Goal: Check status: Check status

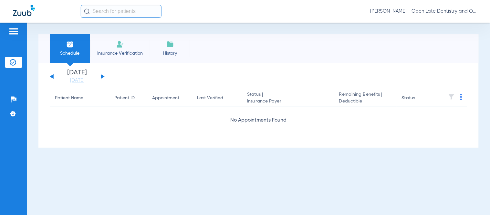
click at [103, 74] on div "[DATE] [DATE] [DATE] [DATE] [DATE] [DATE] [DATE] [DATE] [DATE] [DATE] [DATE] [D…" at bounding box center [77, 76] width 55 height 14
click at [103, 75] on div "[DATE] [DATE] [DATE] [DATE] [DATE] [DATE] [DATE] [DATE] [DATE] [DATE] [DATE] [D…" at bounding box center [77, 76] width 55 height 14
click at [102, 78] on button at bounding box center [103, 76] width 4 height 5
click at [53, 76] on button at bounding box center [52, 76] width 4 height 5
click at [5, 31] on div at bounding box center [13, 32] width 17 height 10
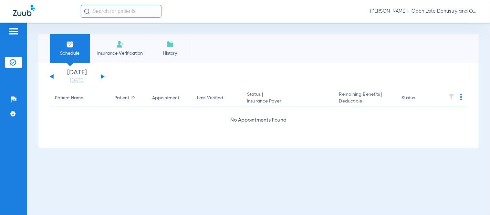
click at [13, 29] on img at bounding box center [13, 31] width 10 height 8
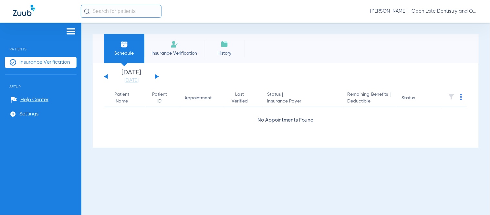
click at [36, 62] on span "Insurance Verification" at bounding box center [44, 62] width 51 height 6
click at [133, 73] on li "Today 08-12-2025" at bounding box center [131, 76] width 39 height 14
click at [125, 58] on li "Schedule" at bounding box center [124, 48] width 40 height 29
click at [181, 48] on li "Insurance Verification" at bounding box center [174, 48] width 60 height 29
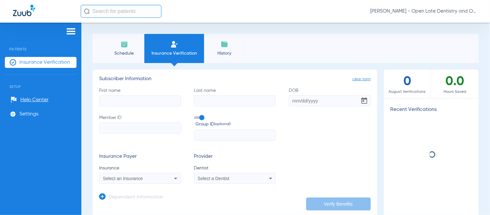
click at [121, 49] on li "Schedule" at bounding box center [124, 48] width 40 height 29
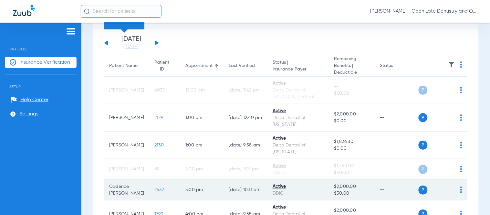
scroll to position [72, 0]
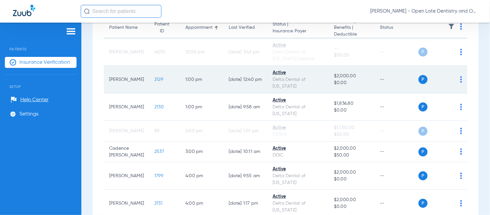
click at [149, 79] on td "2129" at bounding box center [164, 79] width 31 height 27
click at [155, 77] on span "2129" at bounding box center [159, 79] width 9 height 5
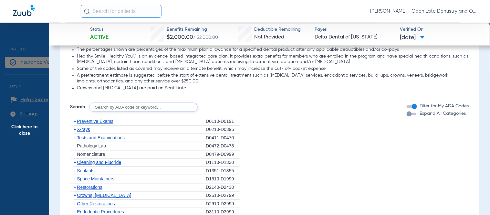
scroll to position [395, 0]
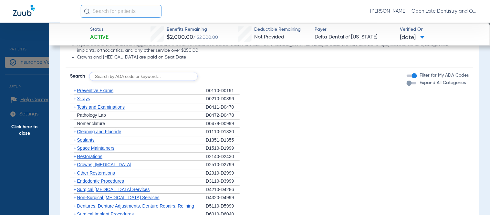
click at [74, 99] on span "+" at bounding box center [75, 98] width 3 height 5
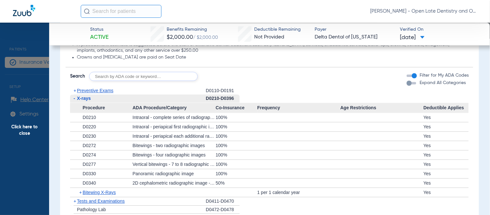
scroll to position [431, 0]
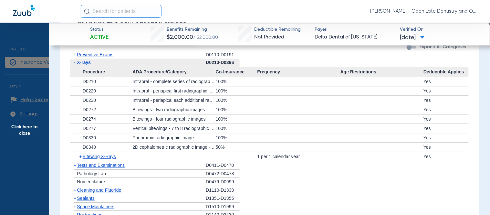
click at [40, 103] on span "Click here to close" at bounding box center [24, 130] width 49 height 215
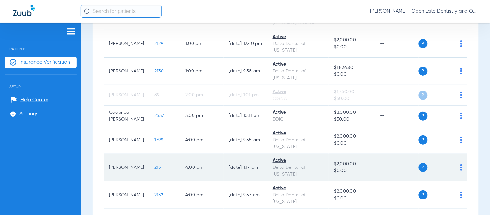
scroll to position [108, 0]
click at [155, 165] on span "2131" at bounding box center [159, 167] width 8 height 5
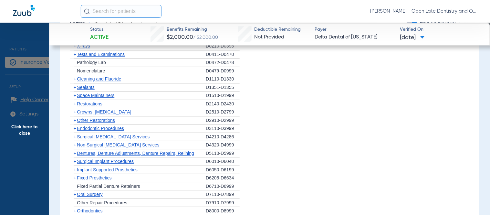
scroll to position [431, 0]
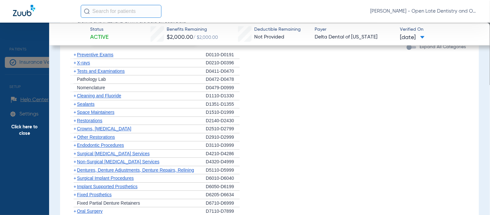
click at [74, 93] on span "+" at bounding box center [75, 95] width 3 height 5
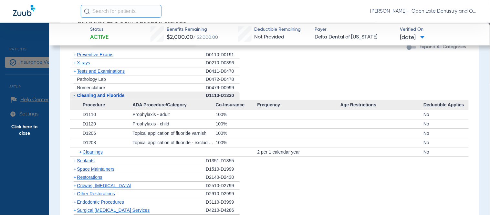
click at [76, 62] on span "+" at bounding box center [75, 62] width 3 height 5
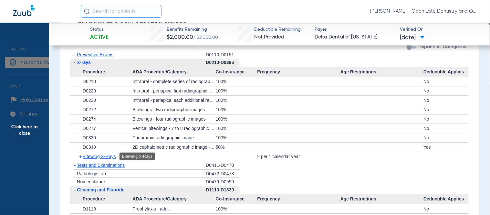
click at [83, 154] on span "Bitewing X-Rays" at bounding box center [99, 156] width 33 height 5
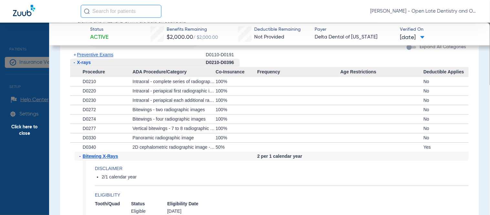
click at [81, 156] on span "-" at bounding box center [81, 156] width 4 height 9
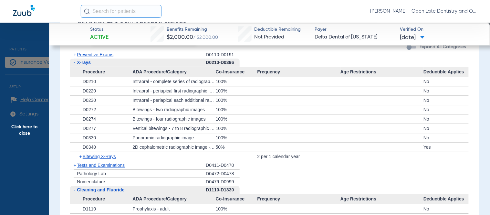
click at [20, 129] on span "Click here to close" at bounding box center [24, 130] width 49 height 215
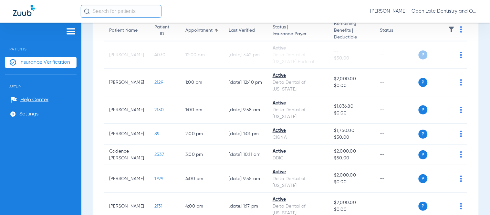
scroll to position [37, 0]
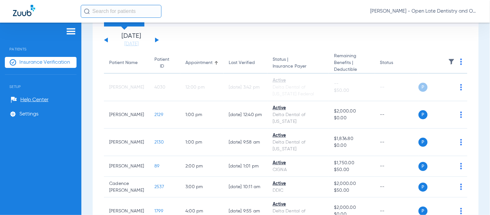
click at [156, 39] on button at bounding box center [157, 39] width 4 height 5
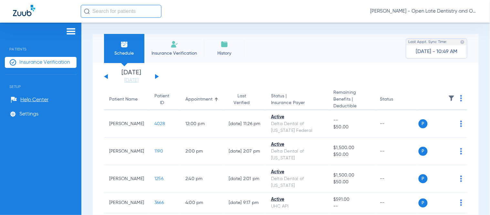
click at [156, 78] on button at bounding box center [157, 76] width 4 height 5
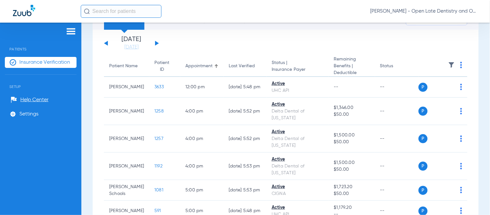
scroll to position [32, 0]
